Goal: Transaction & Acquisition: Purchase product/service

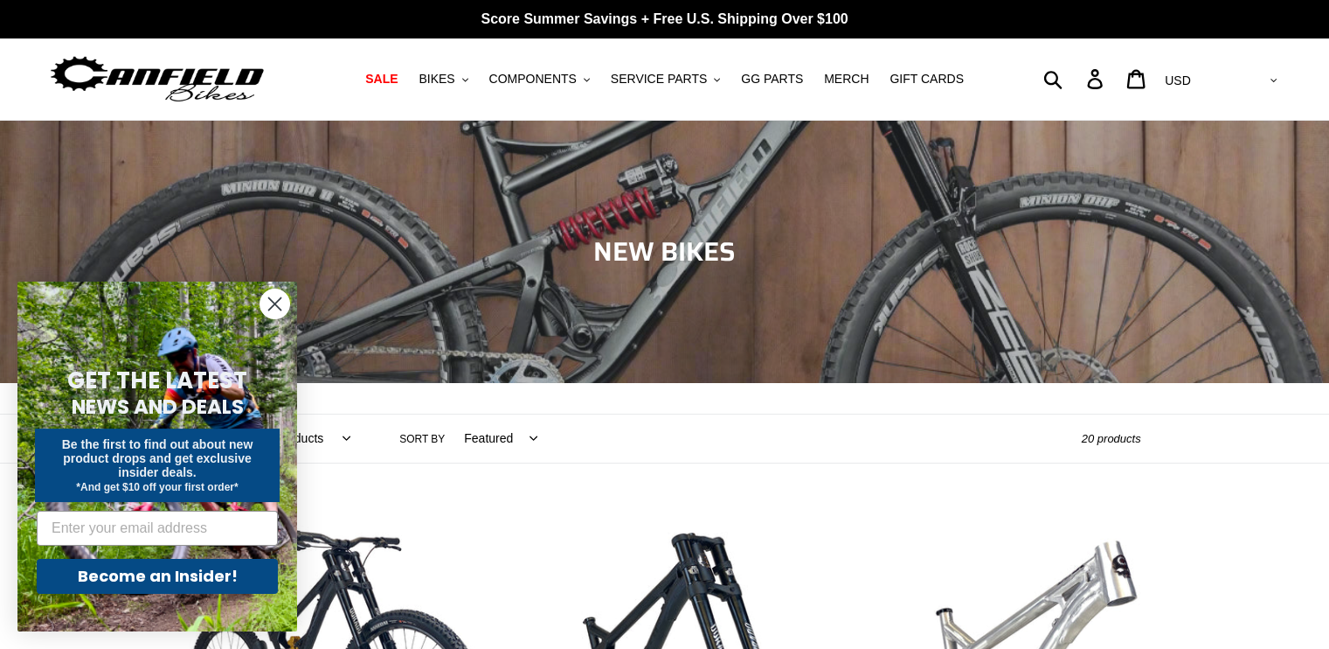
click at [287, 305] on circle "Close dialog" at bounding box center [274, 303] width 29 height 29
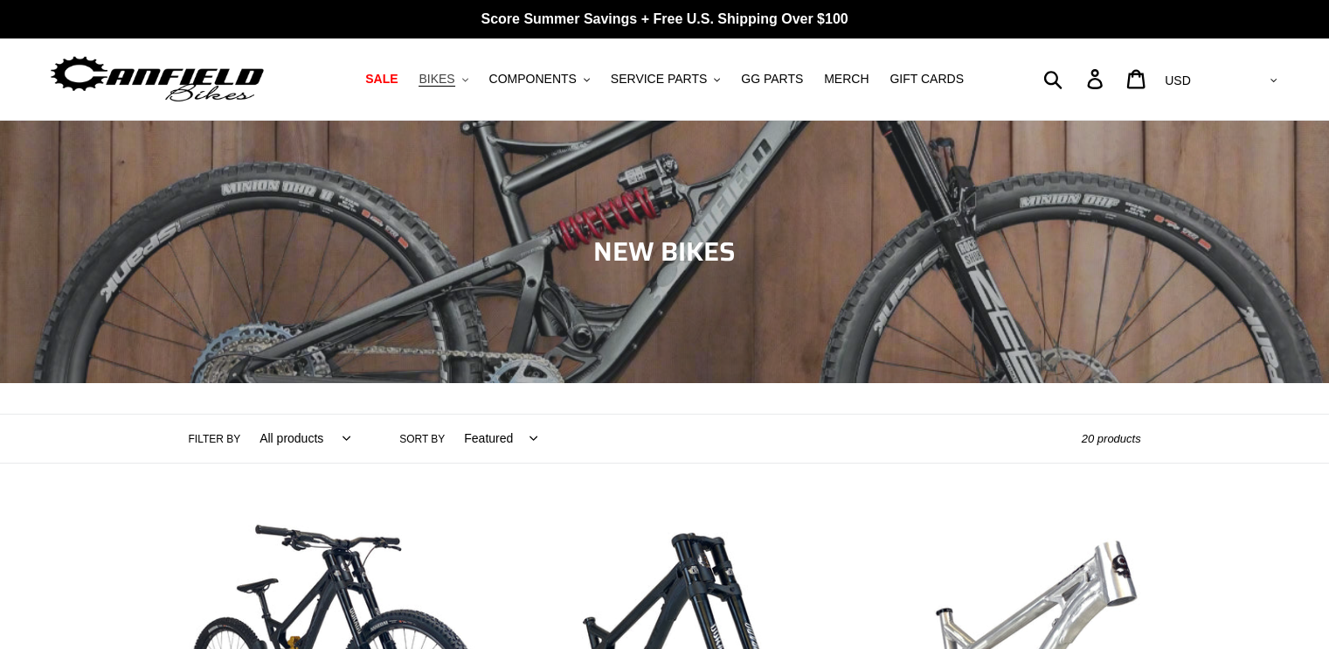
click at [454, 83] on span "BIKES" at bounding box center [437, 79] width 36 height 15
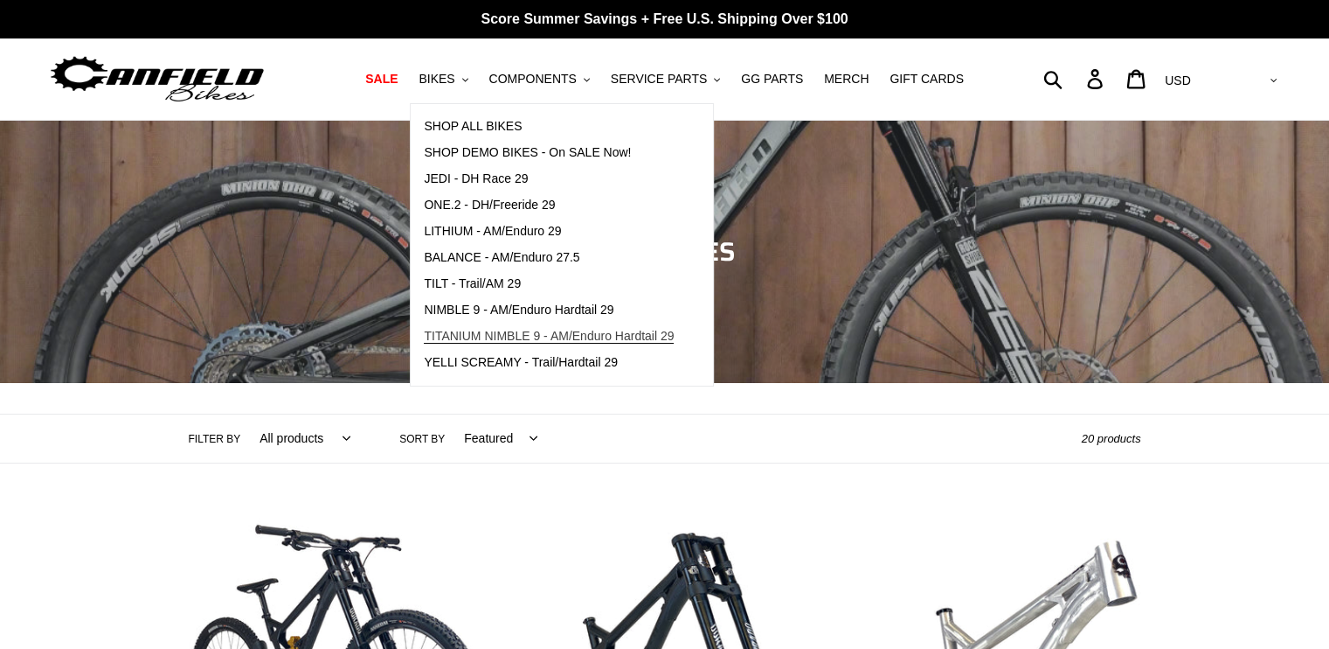
click at [507, 336] on span "TITANIUM NIMBLE 9 - AM/Enduro Hardtail 29" at bounding box center [549, 336] width 250 height 15
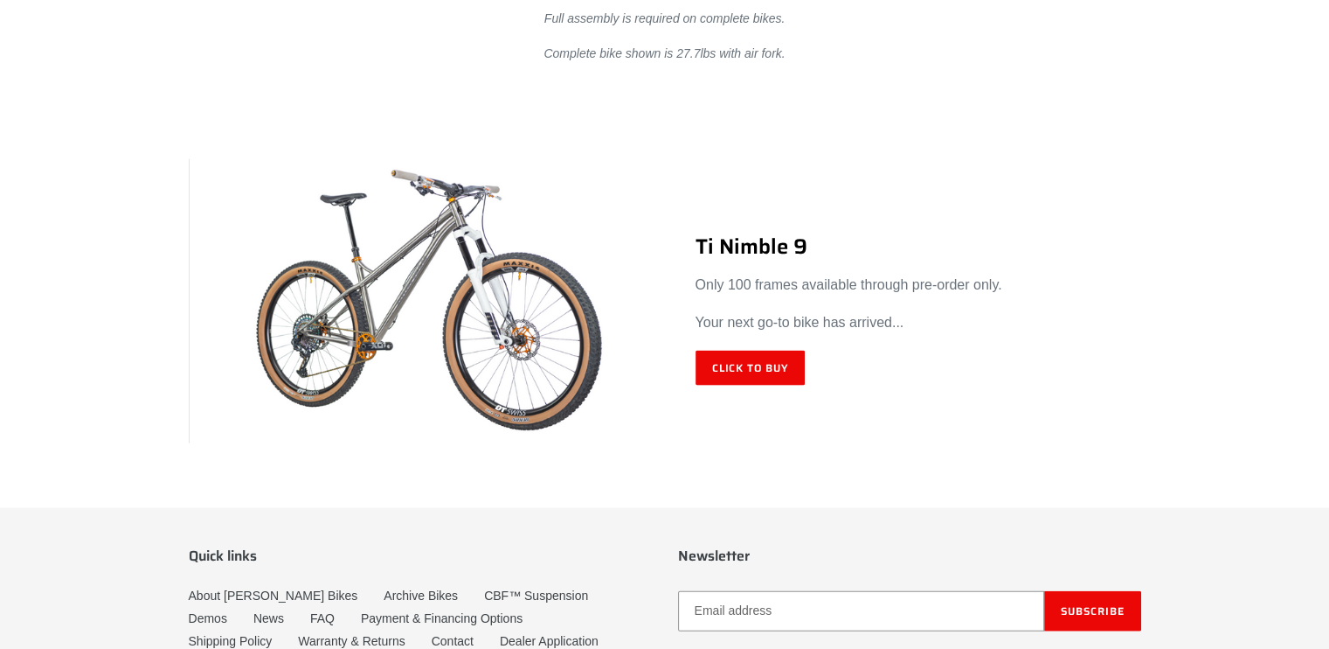
scroll to position [10313, 0]
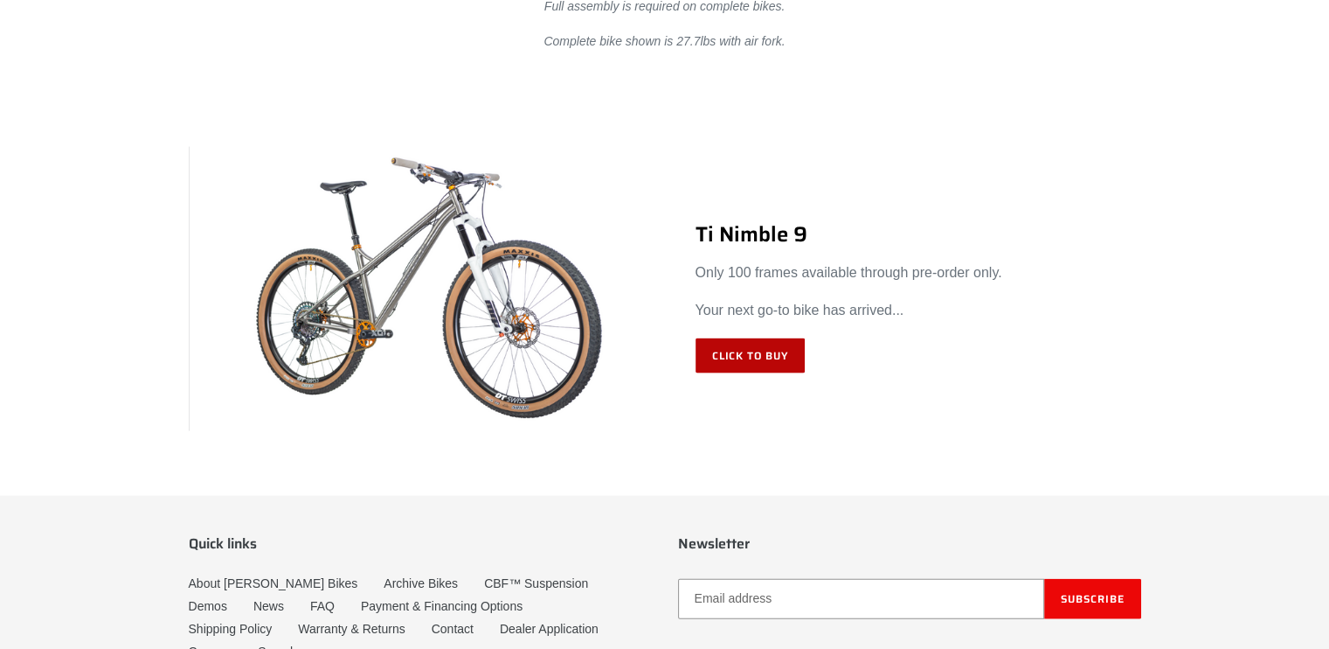
click at [732, 352] on link "Click to Buy" at bounding box center [751, 355] width 110 height 35
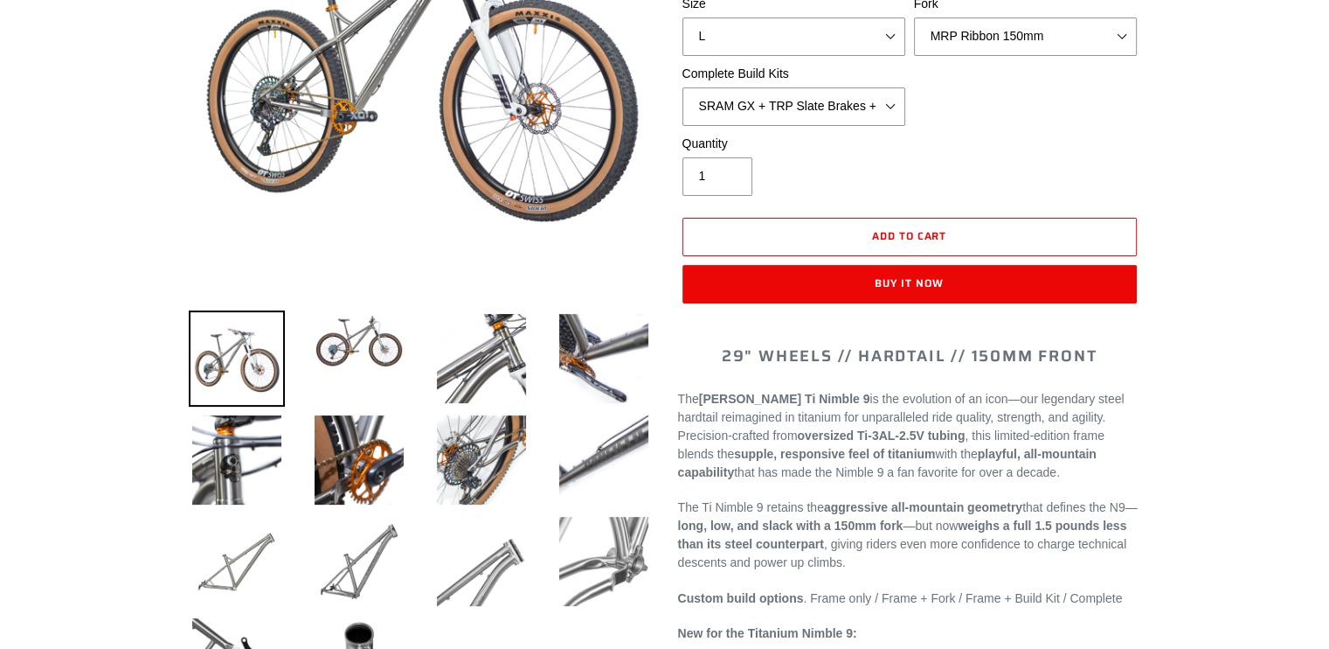
scroll to position [350, 0]
select select "highest-rating"
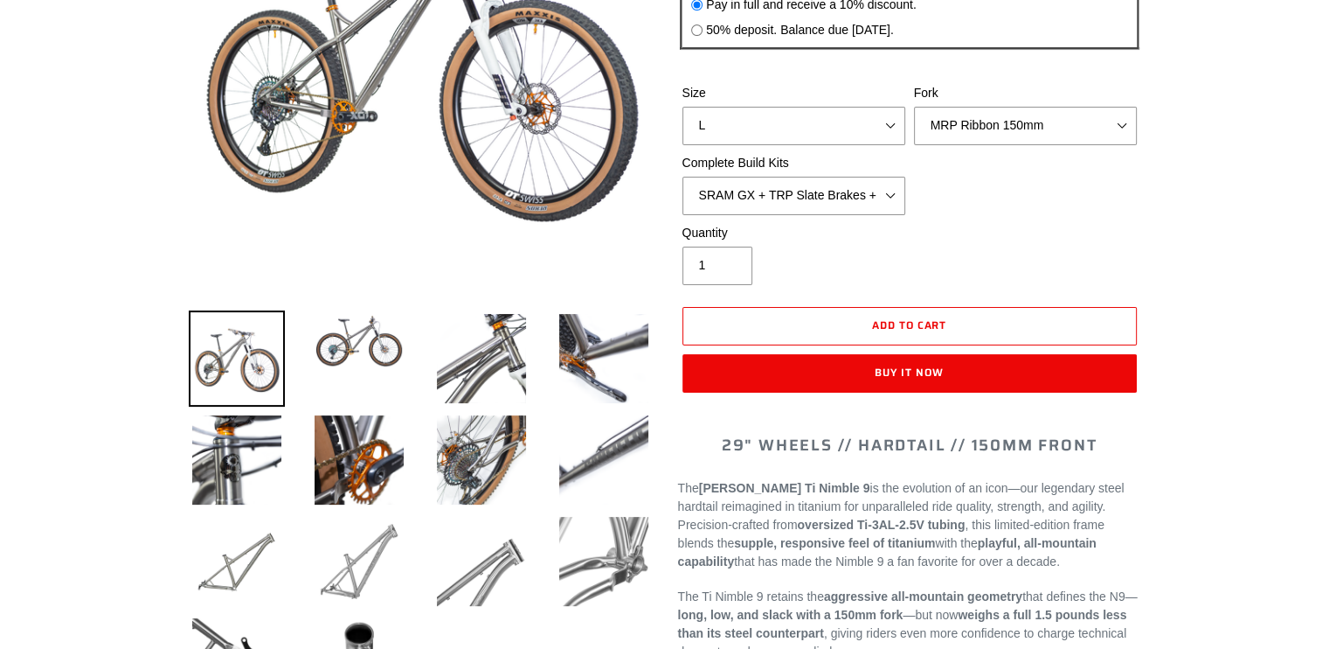
click at [346, 586] on img at bounding box center [359, 561] width 96 height 96
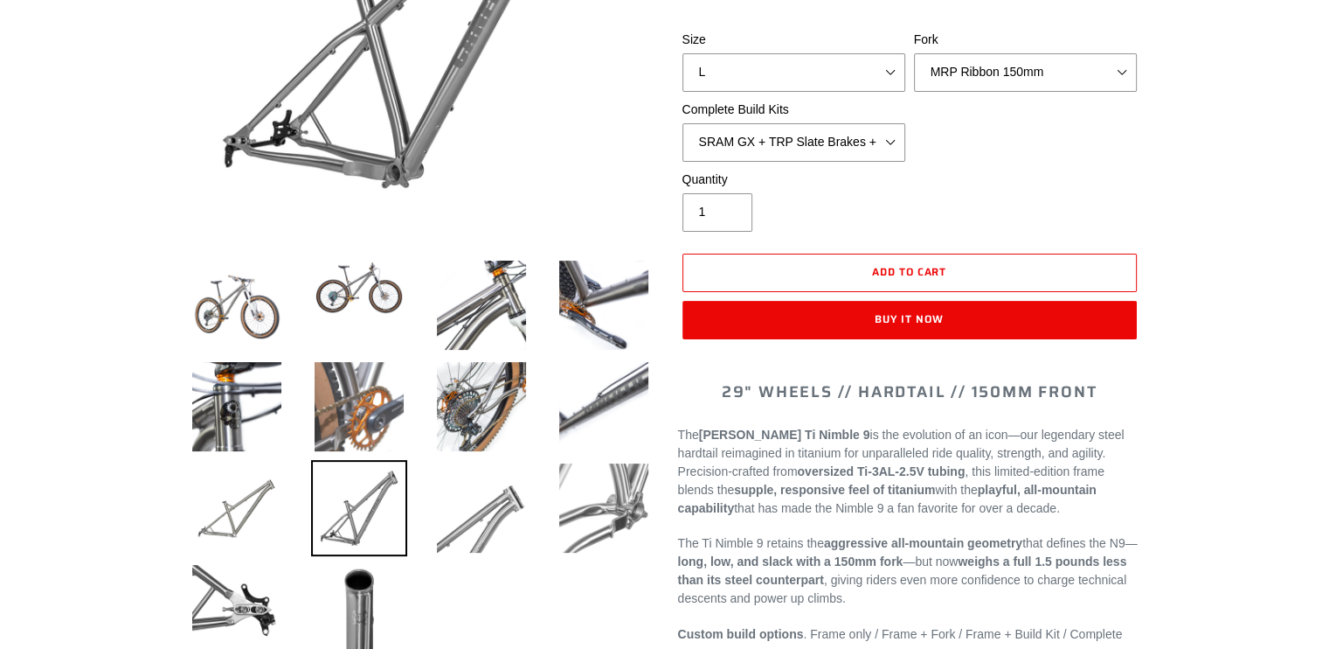
scroll to position [612, 0]
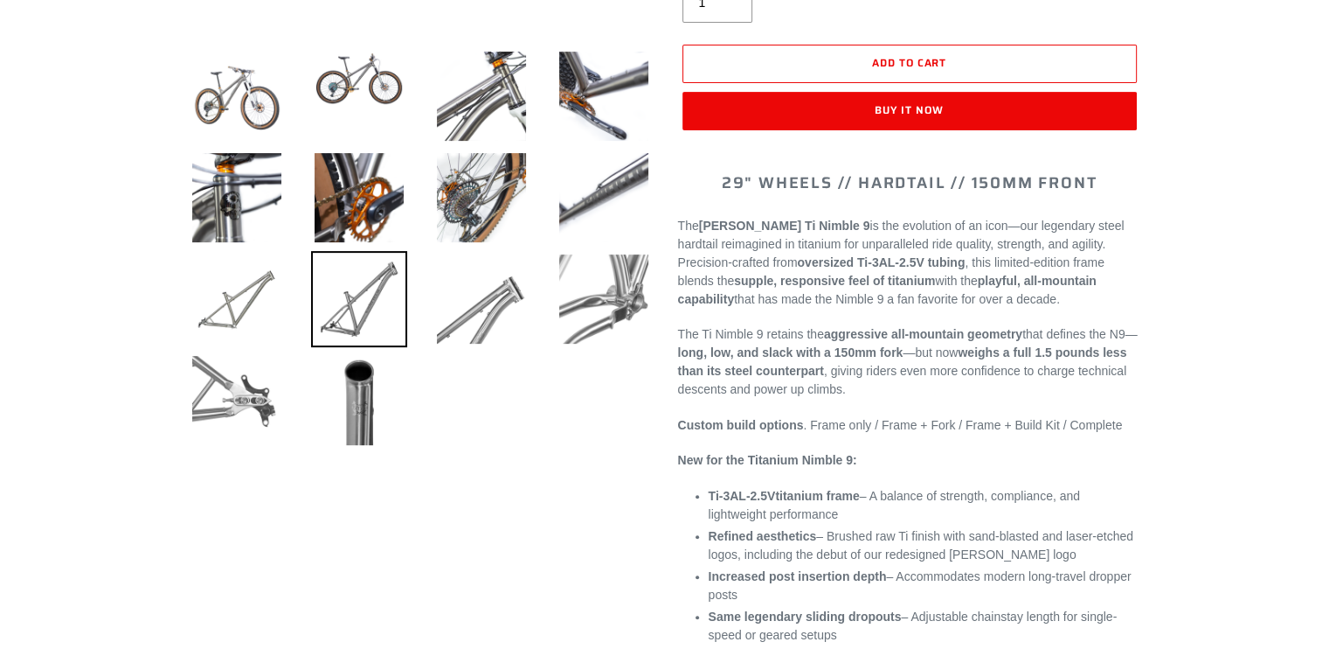
click at [214, 395] on img at bounding box center [237, 400] width 96 height 96
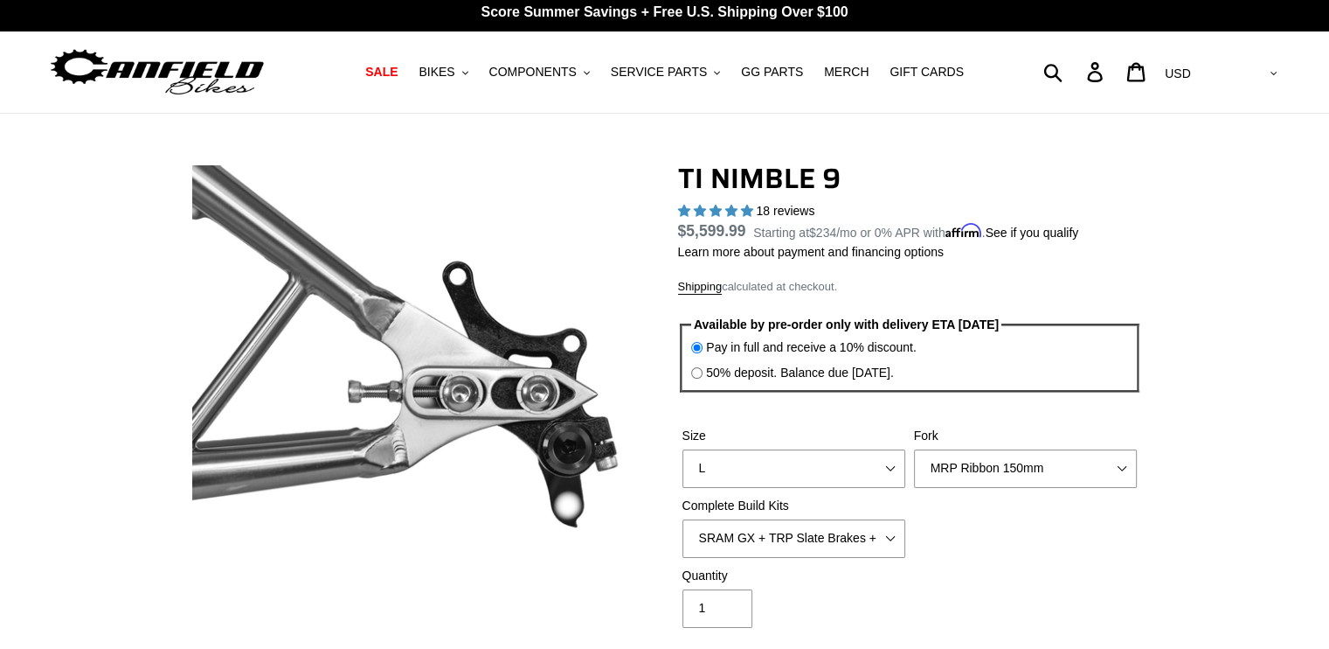
scroll to position [0, 0]
